Goal: Information Seeking & Learning: Learn about a topic

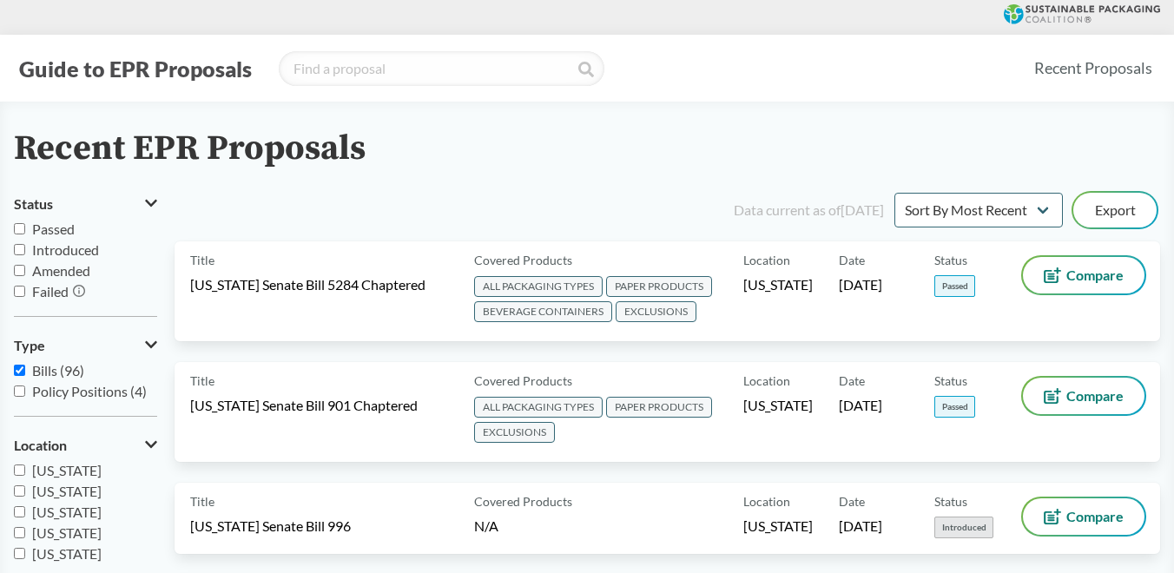
scroll to position [10054, 0]
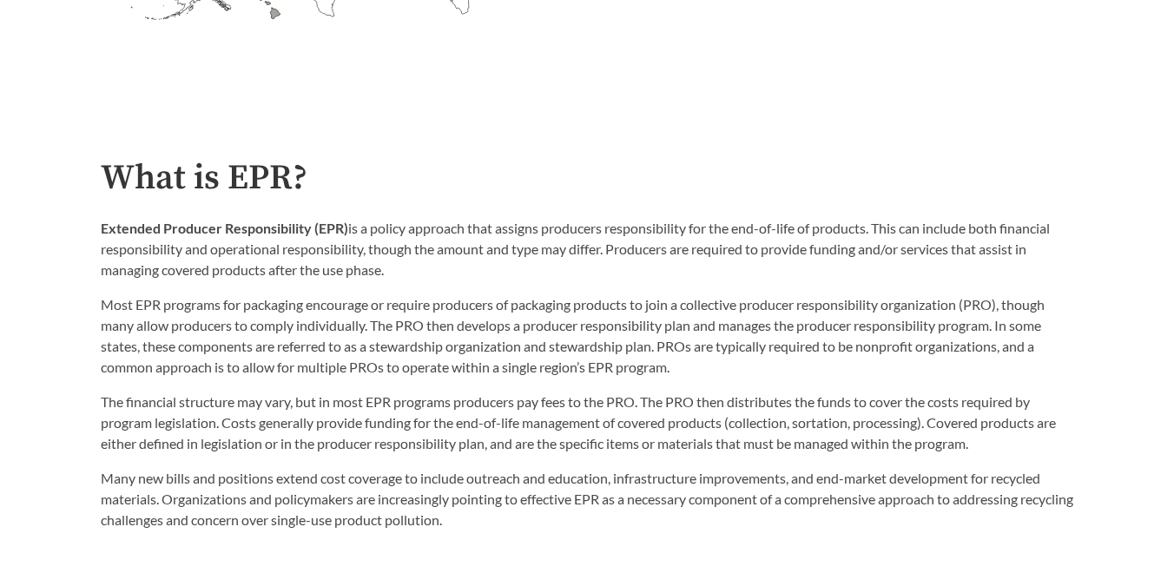
scroll to position [771, 0]
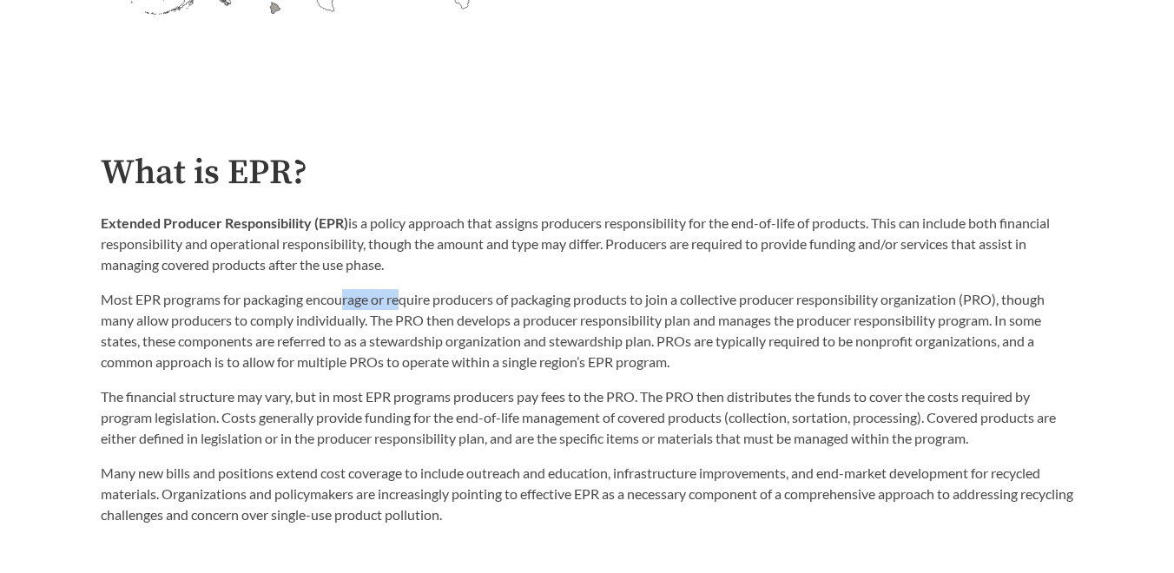
drag, startPoint x: 343, startPoint y: 300, endPoint x: 403, endPoint y: 307, distance: 60.2
click at [403, 307] on p "Most EPR programs for packaging encourage or require producers of packaging pro…" at bounding box center [587, 330] width 973 height 83
drag, startPoint x: 135, startPoint y: 299, endPoint x: 304, endPoint y: 302, distance: 168.5
click at [304, 302] on p "Most EPR programs for packaging encourage or require producers of packaging pro…" at bounding box center [587, 330] width 973 height 83
copy p "EPR programs for packaging"
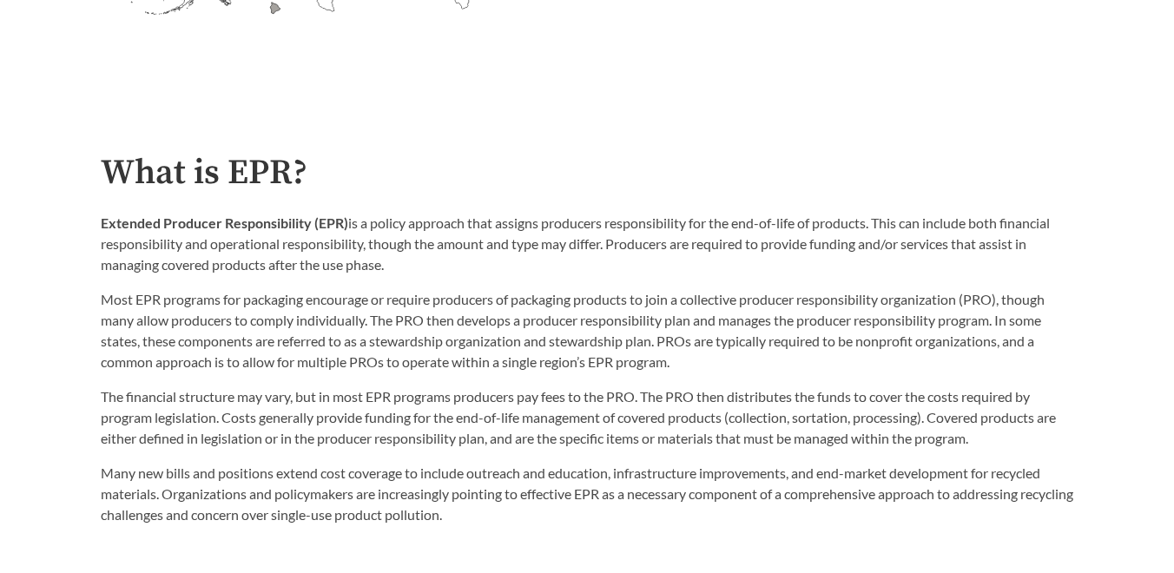
click at [572, 394] on p "The financial structure may vary, but in most EPR programs producers pay fees t…" at bounding box center [587, 417] width 973 height 63
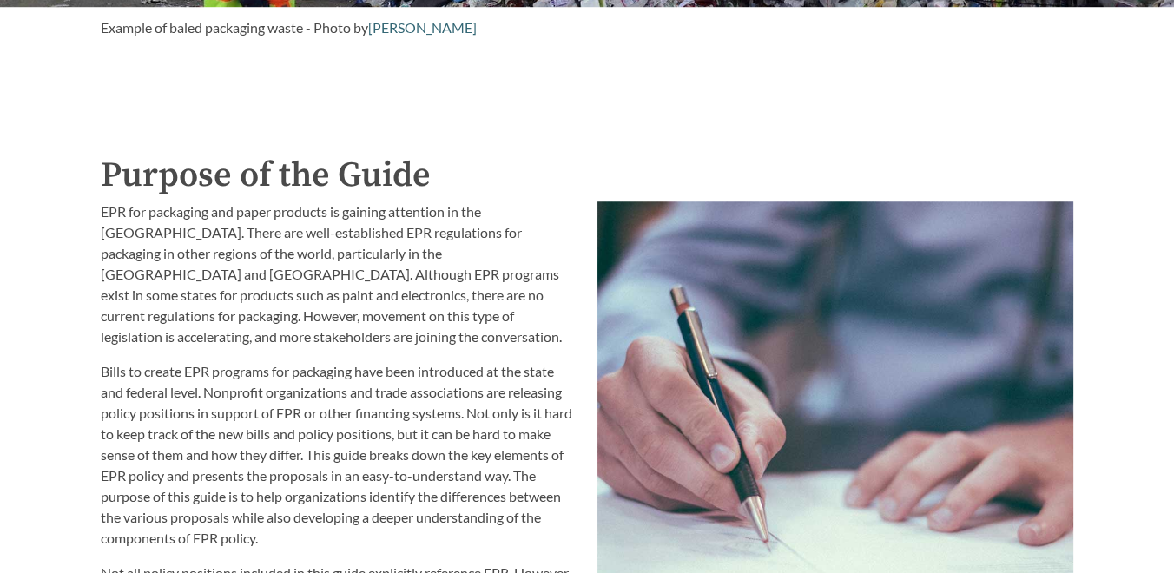
scroll to position [1736, 0]
